Goal: Find specific page/section: Locate a particular part of the current website

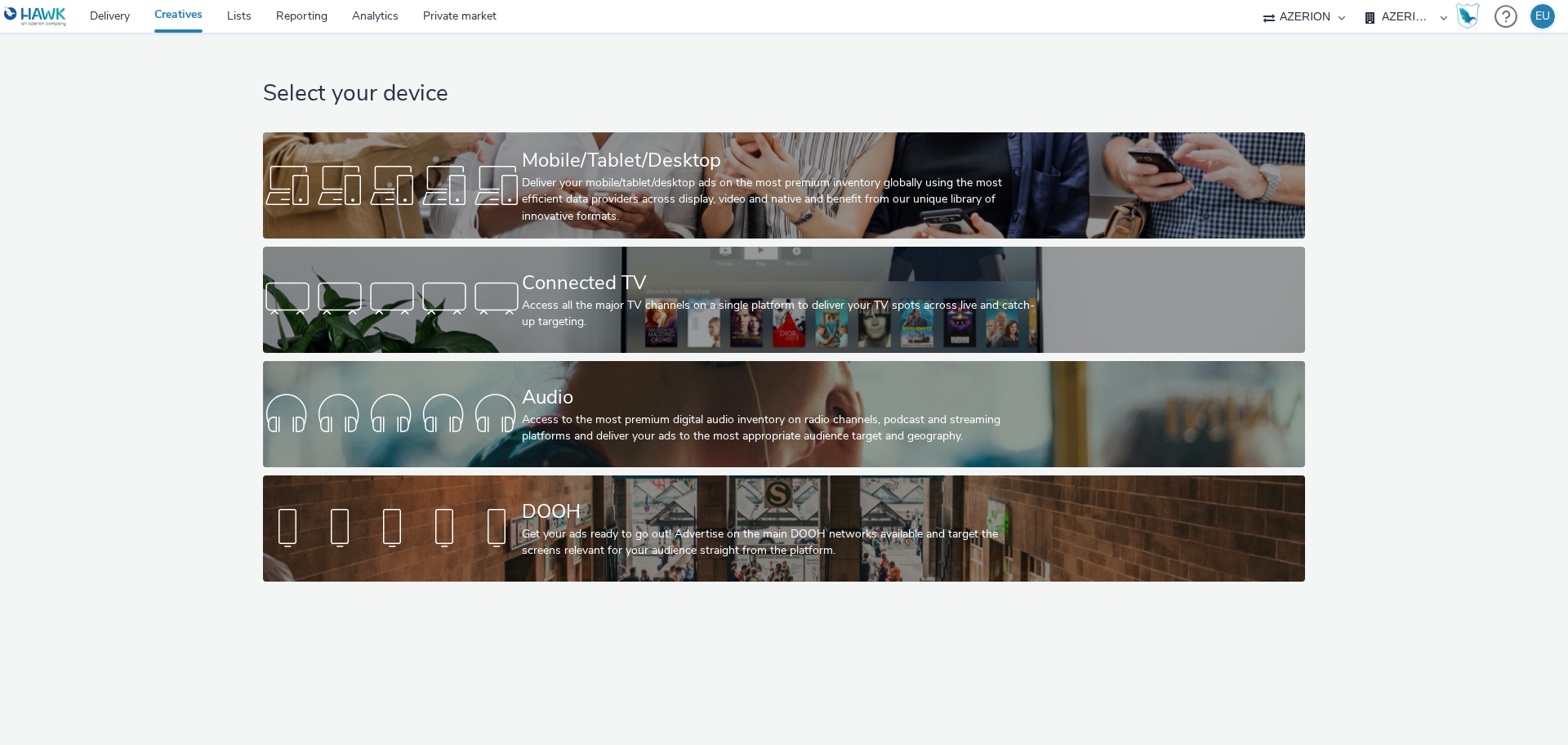
select select "669924e3-c150-4da8-9b11-3597d0533b39"
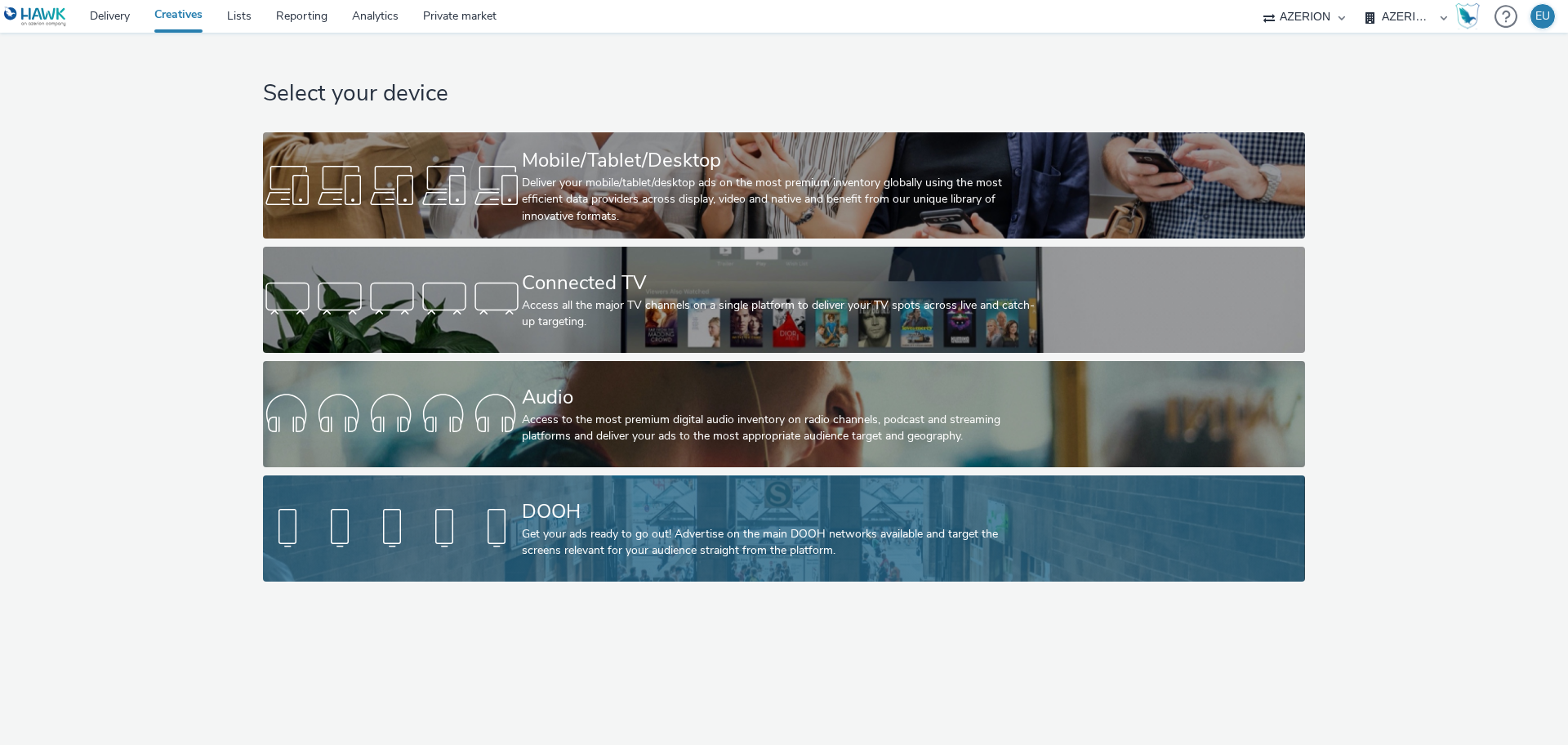
click at [550, 502] on div "DOOH" at bounding box center [780, 512] width 517 height 29
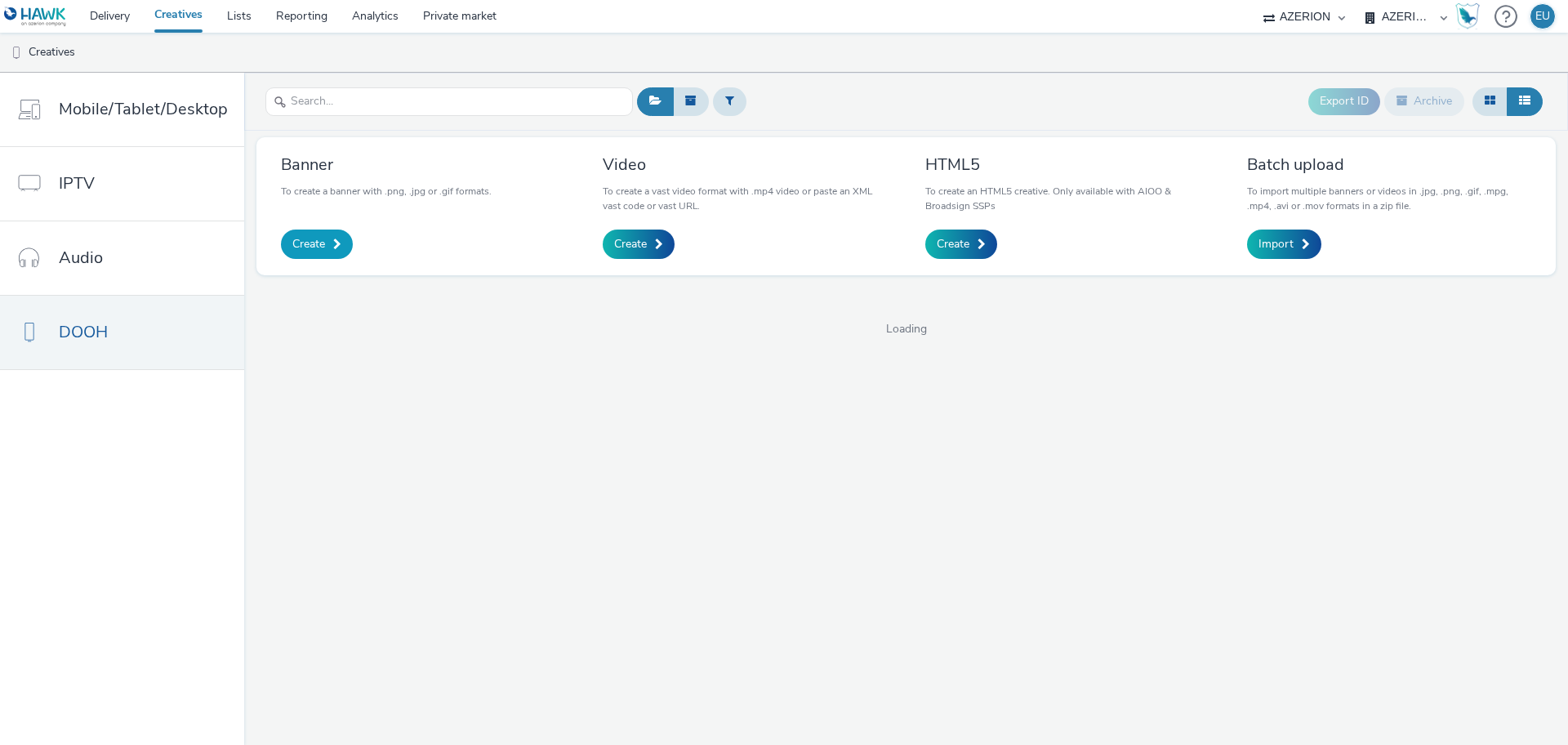
click at [319, 248] on span "Create" at bounding box center [308, 244] width 33 height 17
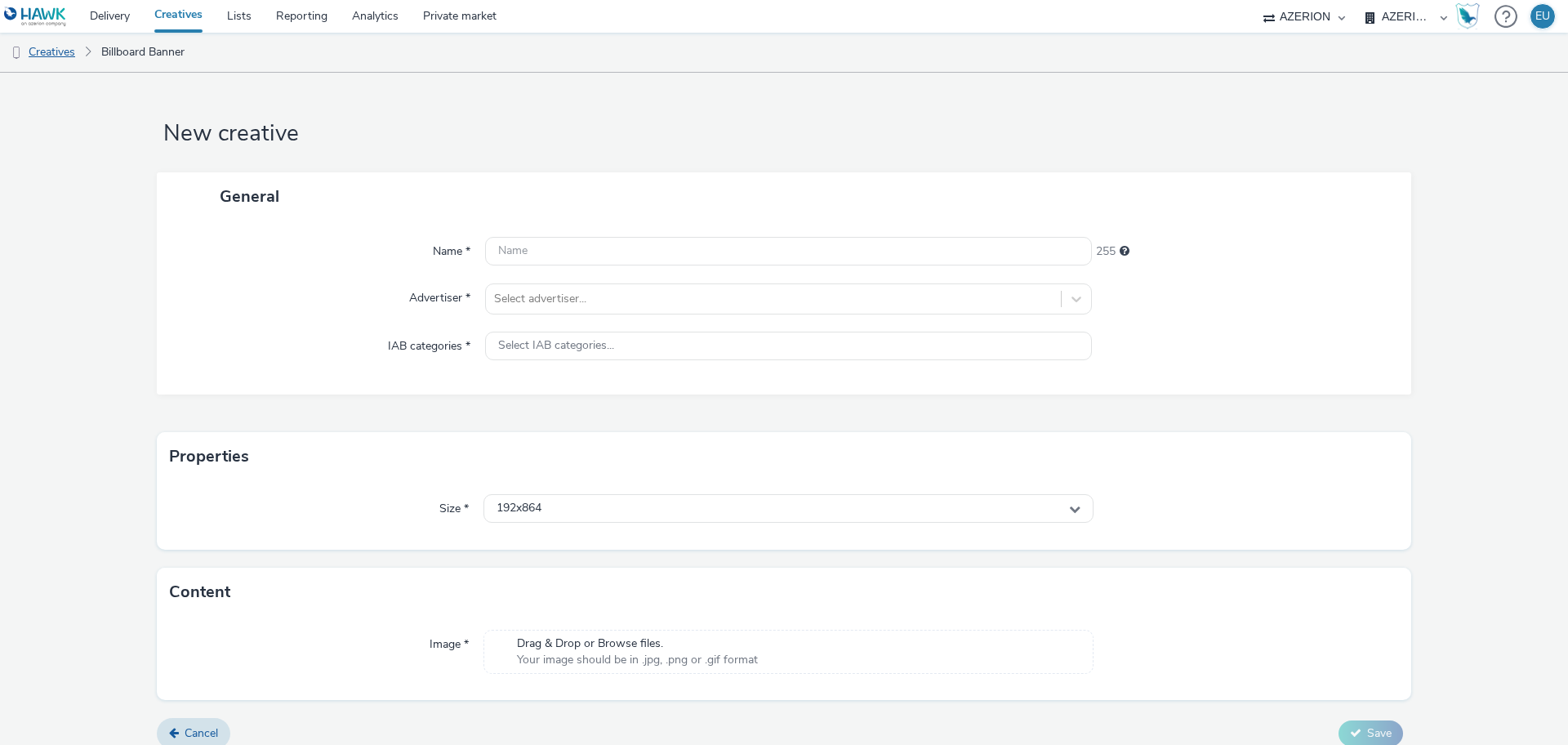
click at [44, 56] on link "Creatives" at bounding box center [41, 52] width 83 height 40
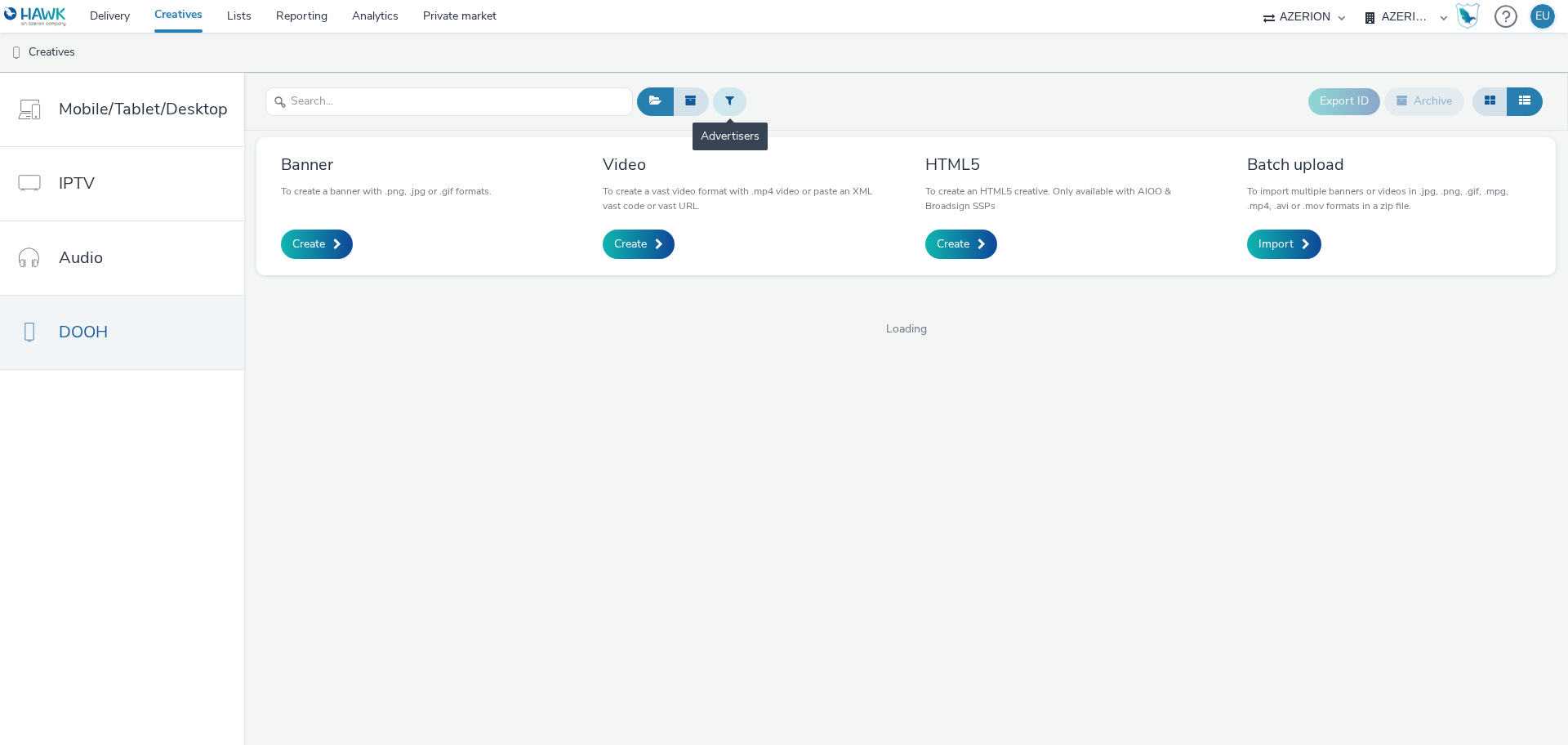
click at [730, 103] on button at bounding box center [730, 101] width 34 height 28
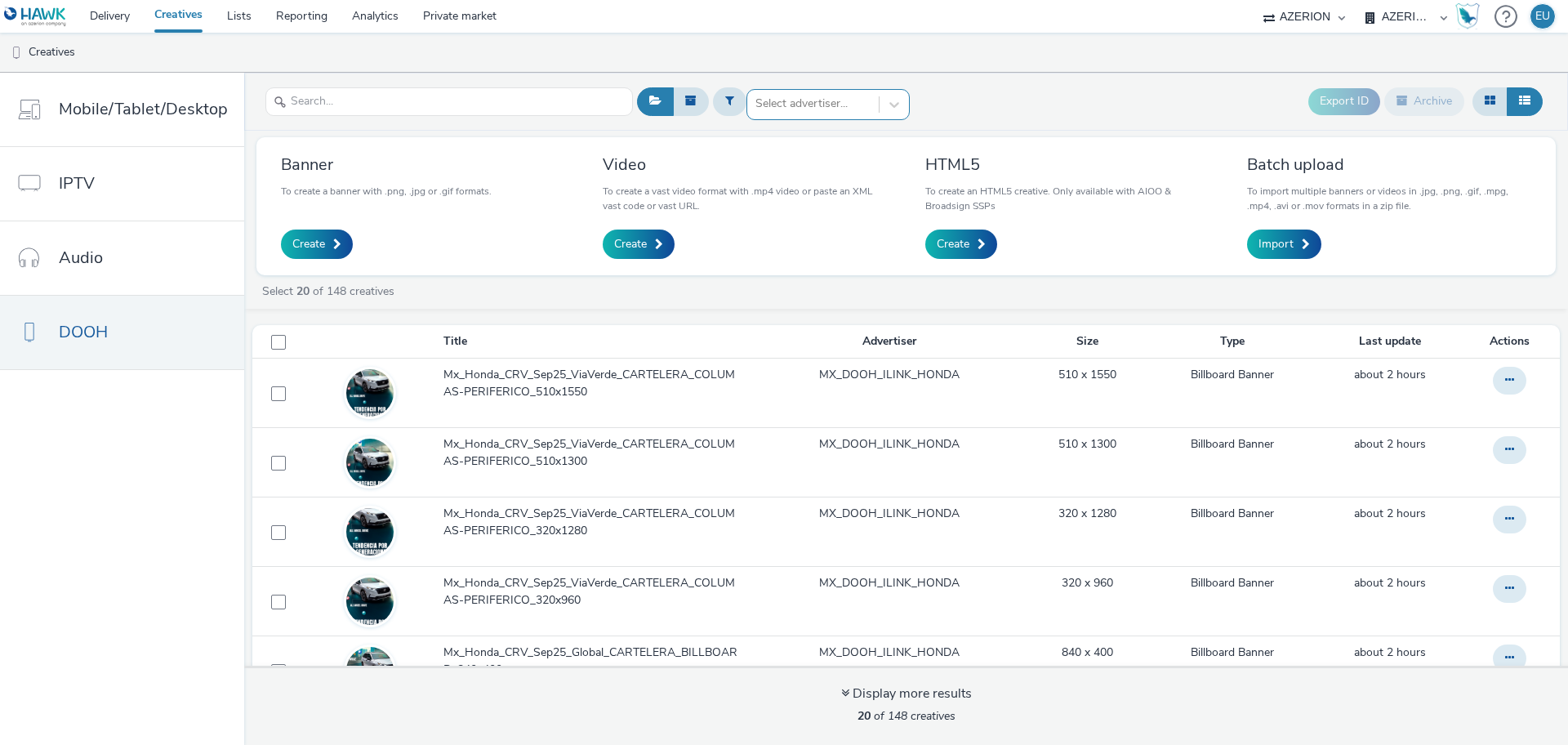
click at [783, 102] on div at bounding box center [813, 104] width 116 height 20
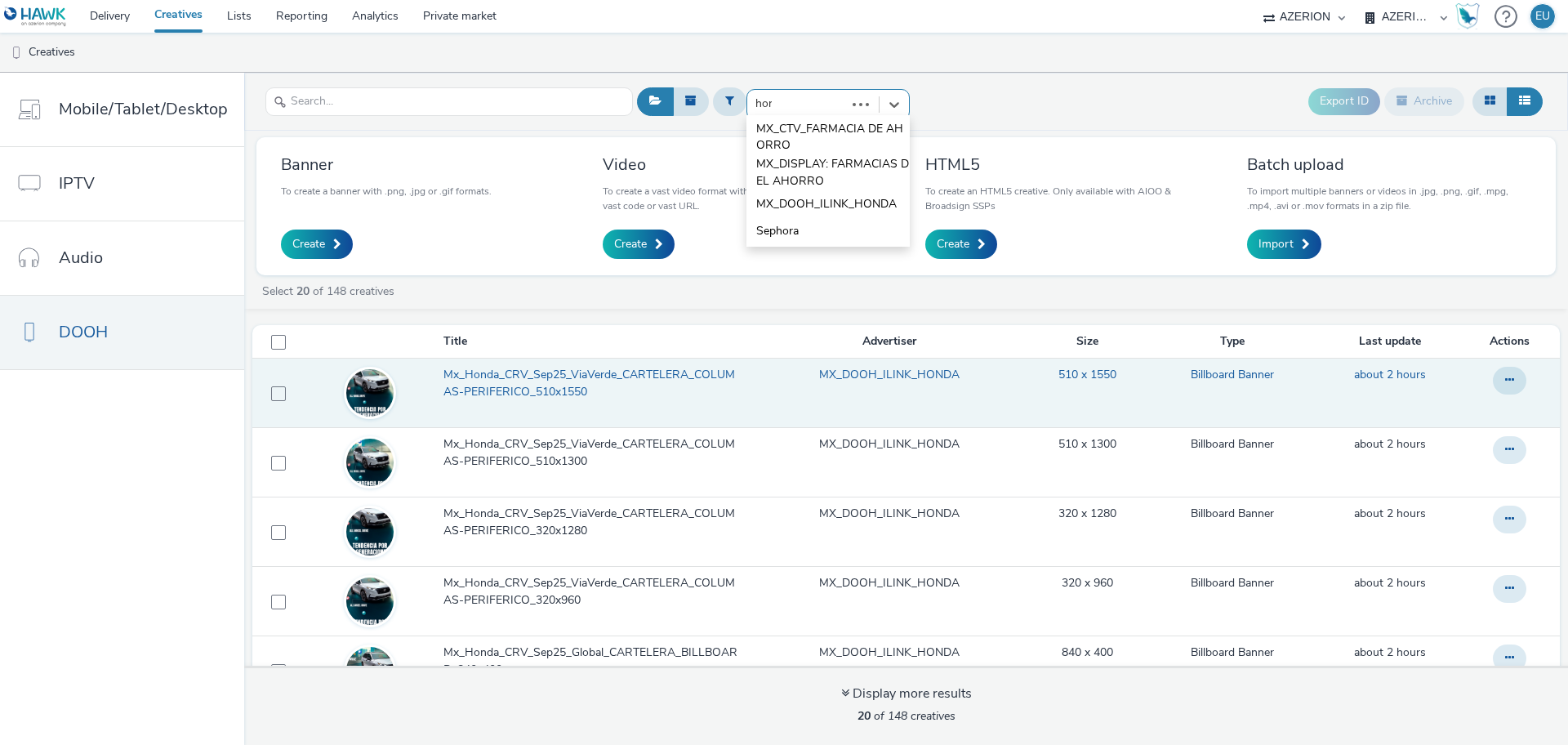
type input "hond"
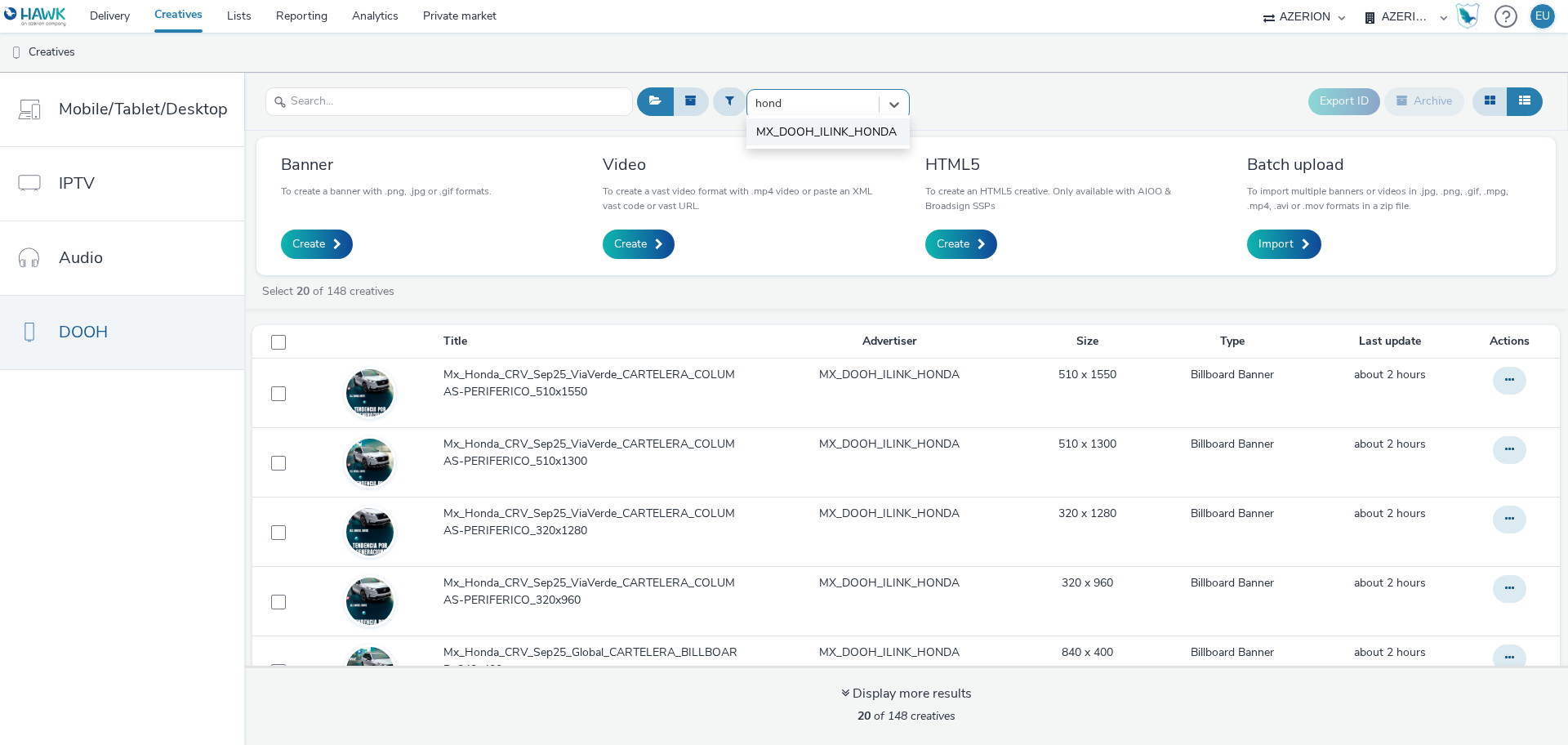
click at [822, 128] on span "MX_DOOH_ILINK_HONDA" at bounding box center [826, 132] width 140 height 17
click at [450, 97] on input "text" at bounding box center [449, 101] width 367 height 29
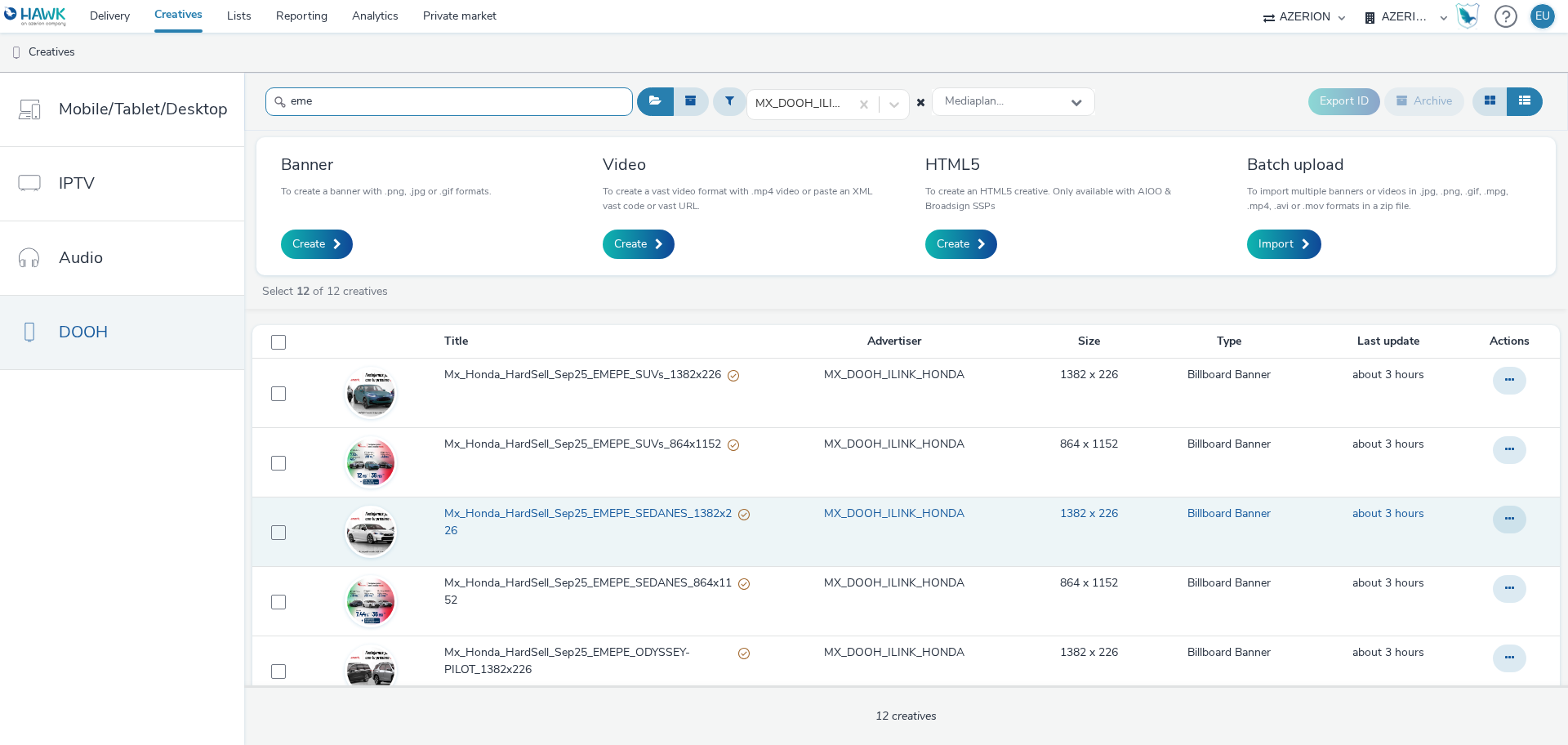
scroll to position [306, 0]
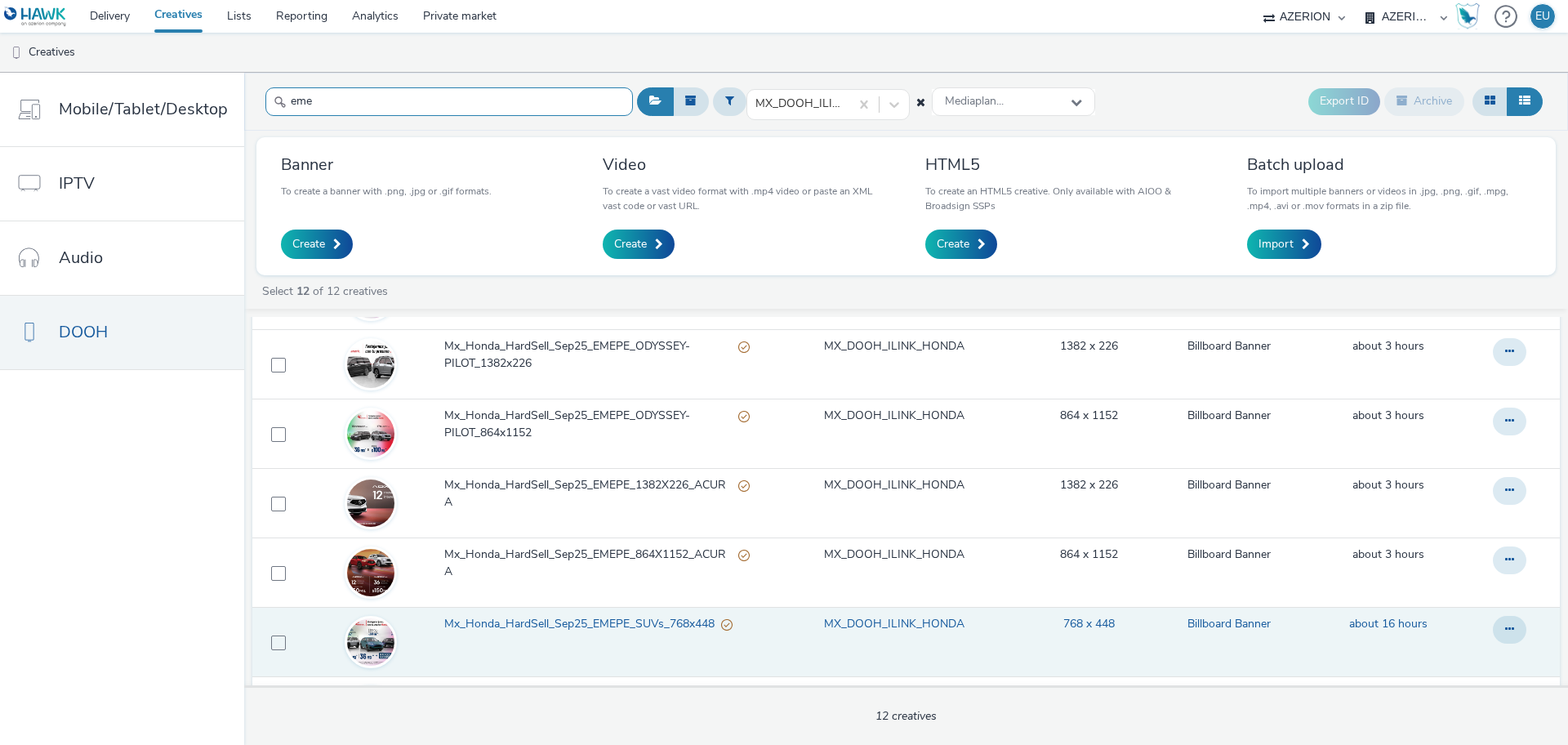
type input "eme"
click at [565, 620] on span "Mx_Honda_HardSell_Sep25_EMEPE_SUVs_768x448" at bounding box center [583, 623] width 276 height 17
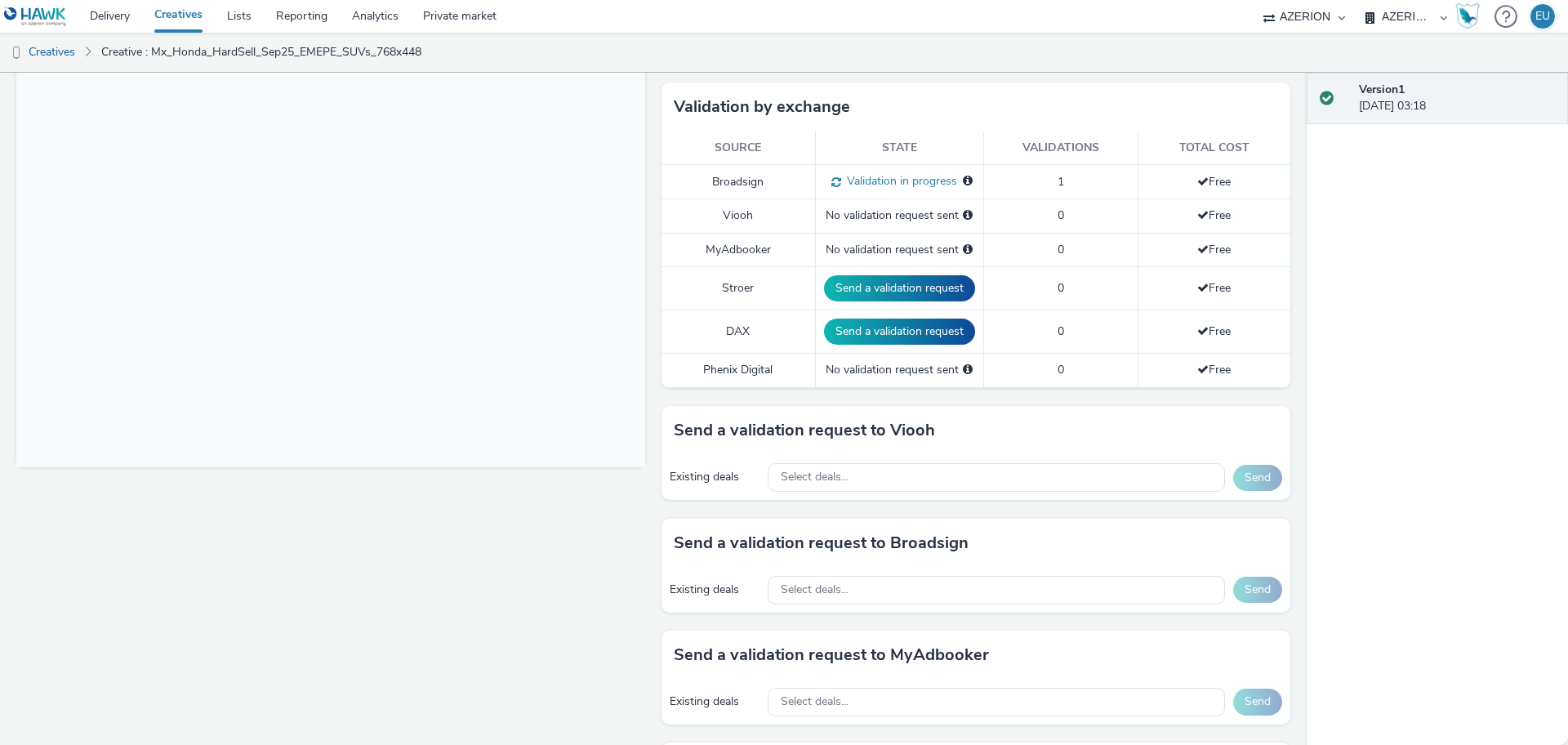
scroll to position [192, 0]
